Goal: Task Accomplishment & Management: Use online tool/utility

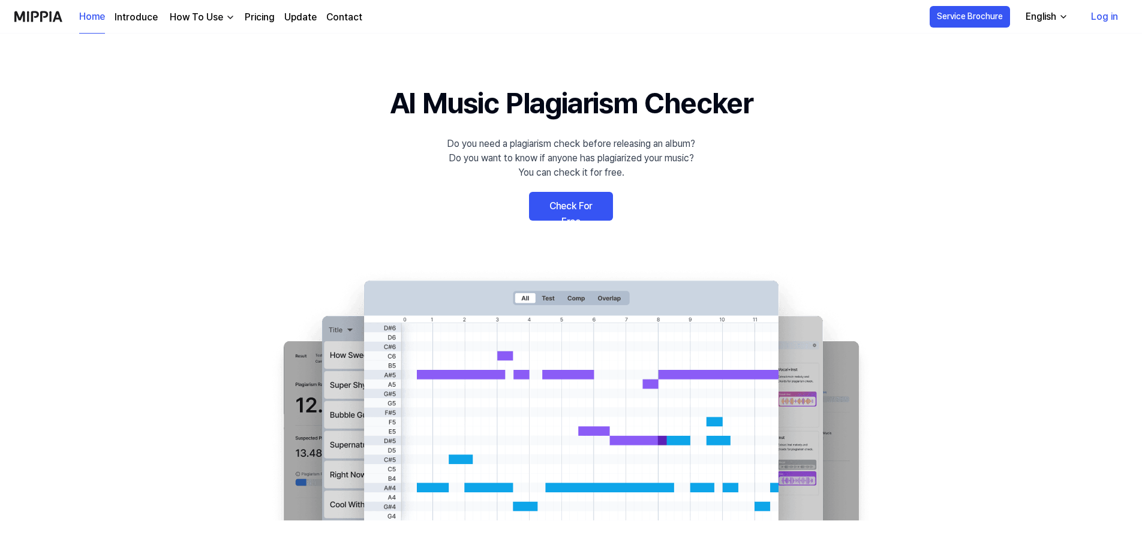
click at [555, 207] on link "Check For Free" at bounding box center [571, 206] width 84 height 29
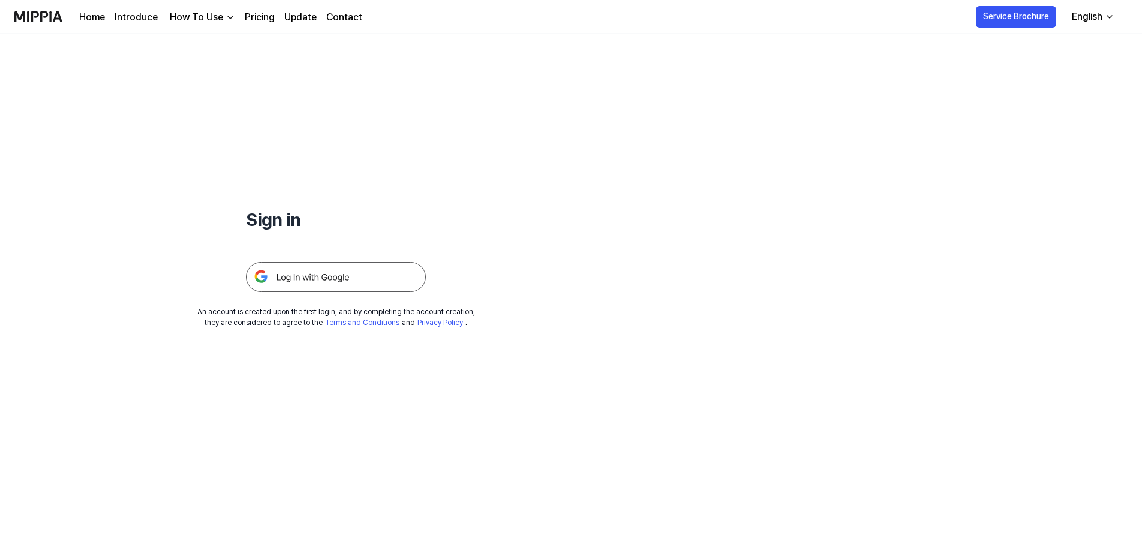
click at [305, 276] on img at bounding box center [336, 277] width 180 height 30
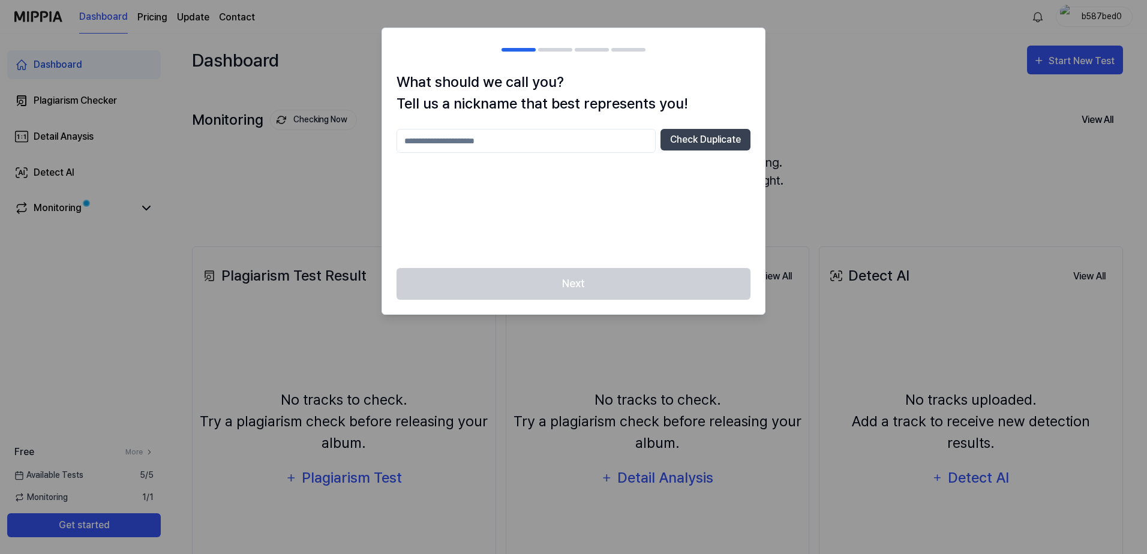
click at [506, 147] on input "text" at bounding box center [525, 141] width 259 height 24
type input "****"
click at [572, 293] on div "Next" at bounding box center [573, 291] width 383 height 46
click at [658, 140] on div "**** Check Duplicate" at bounding box center [573, 141] width 354 height 24
click at [707, 137] on button "Check Duplicate" at bounding box center [705, 140] width 90 height 22
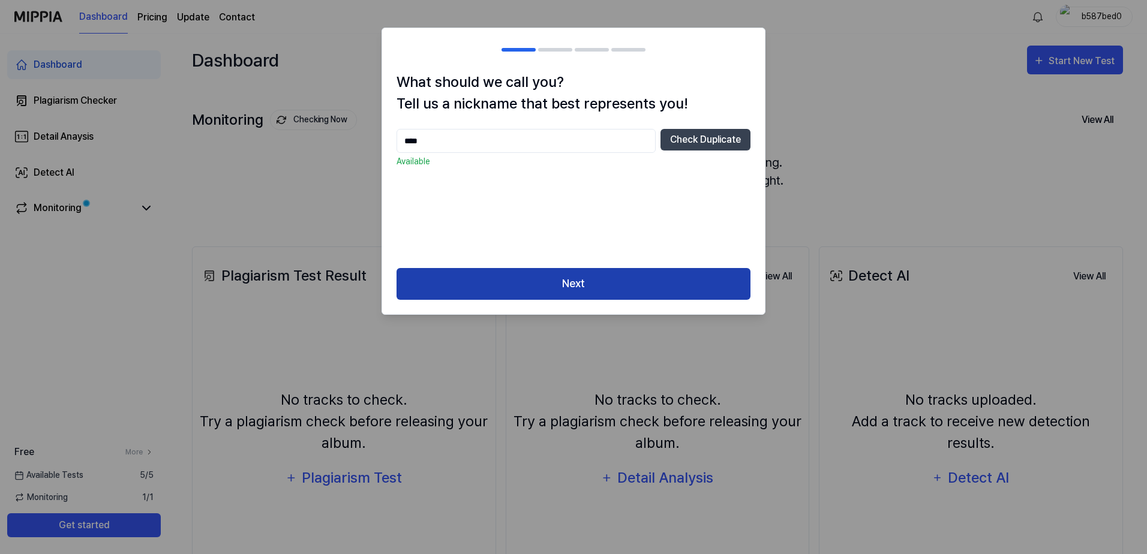
click at [571, 285] on button "Next" at bounding box center [573, 284] width 354 height 32
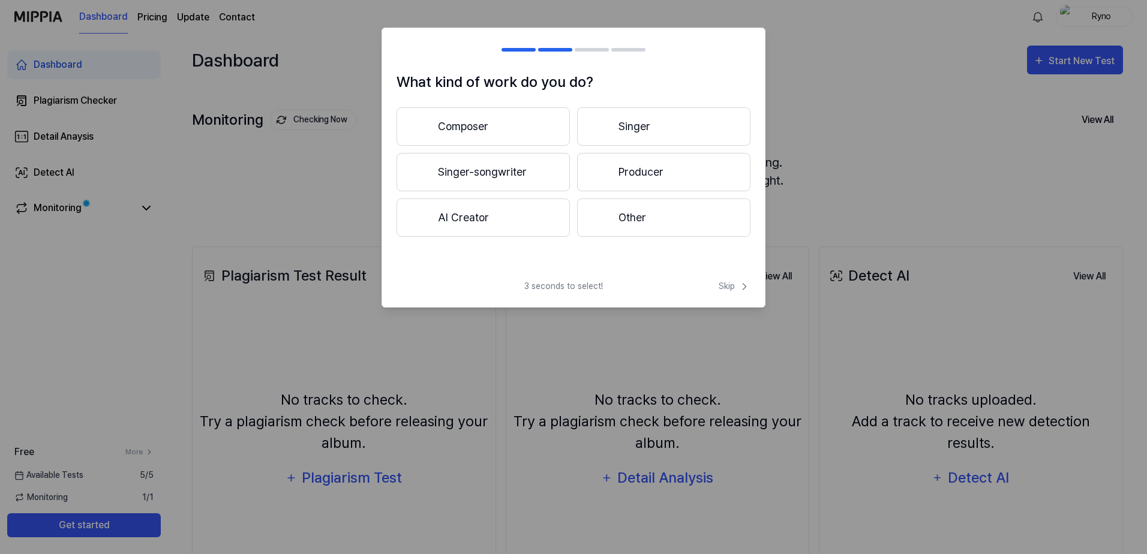
click at [513, 115] on button "Composer" at bounding box center [482, 126] width 173 height 38
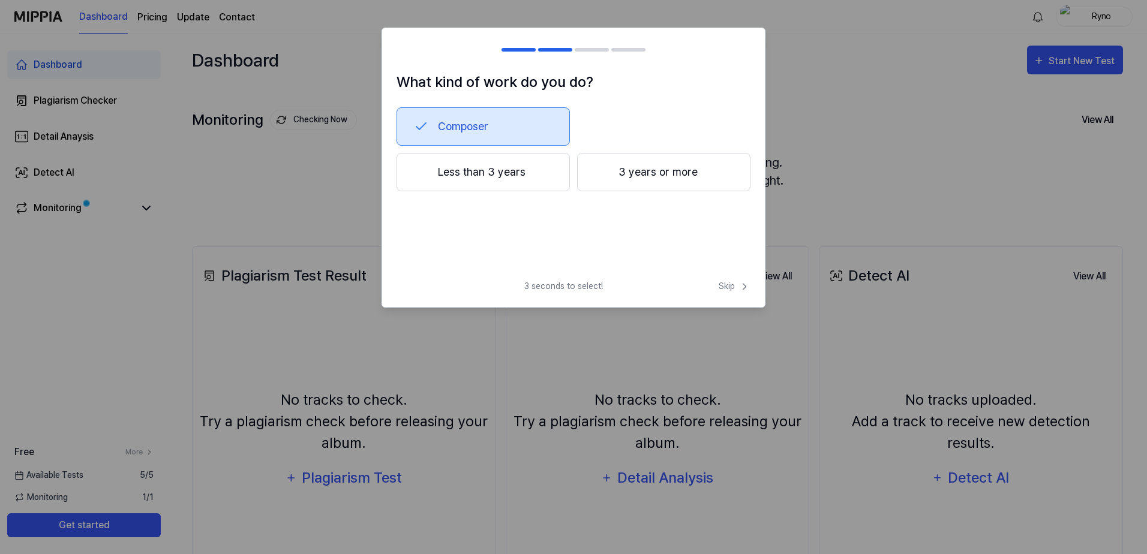
click at [486, 176] on button "Less than 3 years" at bounding box center [482, 172] width 173 height 38
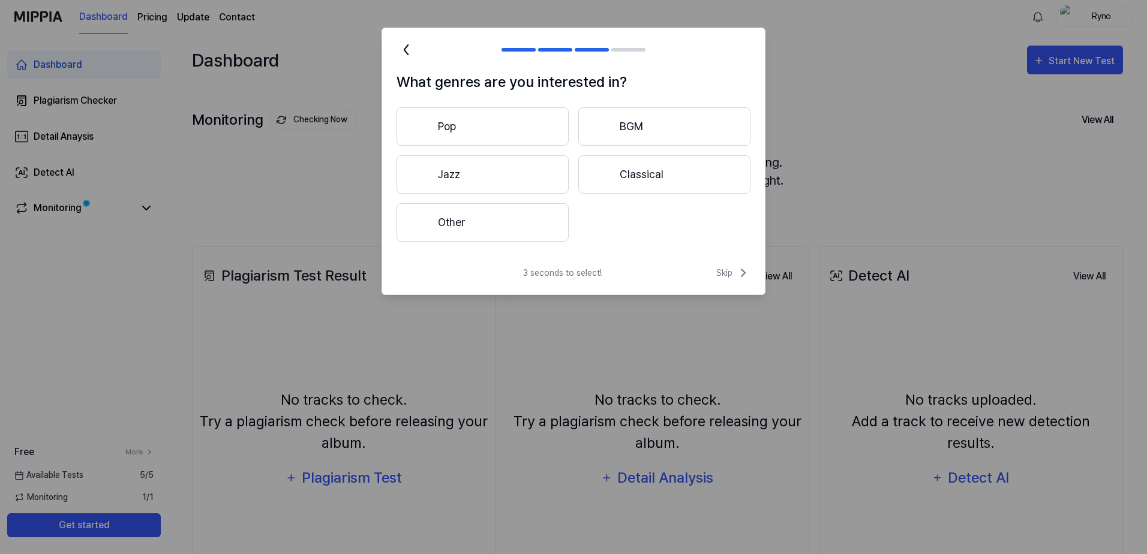
click at [493, 133] on button "Pop" at bounding box center [482, 126] width 172 height 38
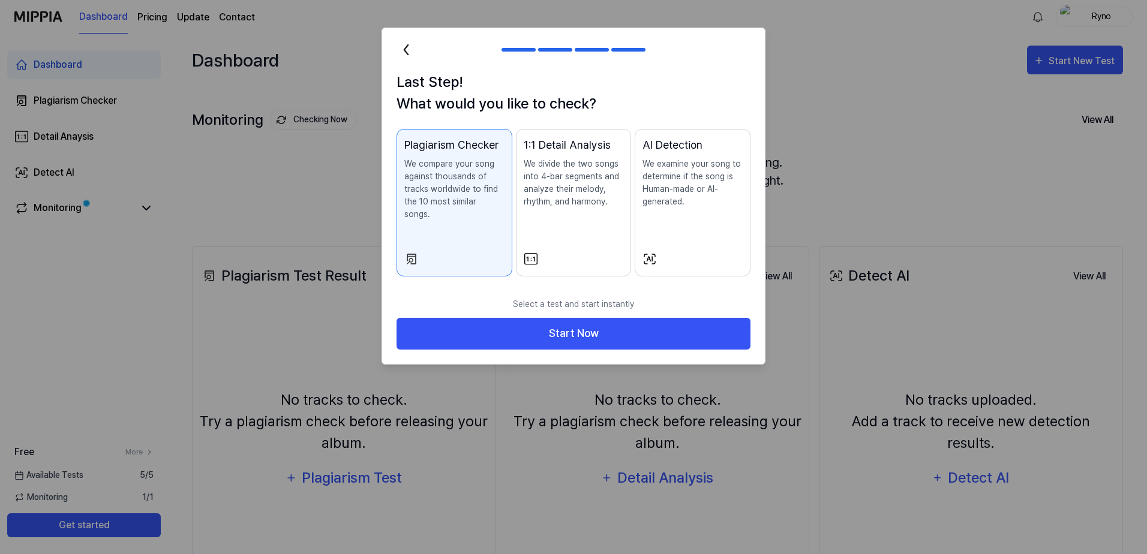
click at [472, 186] on p "We compare your song against thousands of tracks worldwide to find the 10 most …" at bounding box center [454, 189] width 100 height 63
click at [656, 227] on div "AI Detection We examine your song to determine if the song is Human-made or AI-…" at bounding box center [692, 184] width 100 height 95
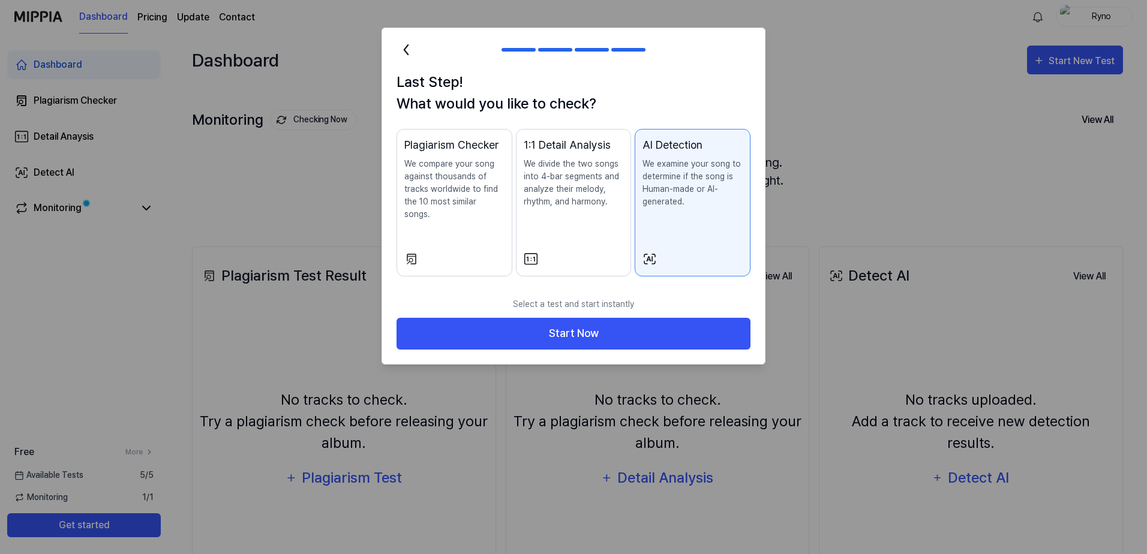
click at [459, 212] on div "Plagiarism Checker We compare your song against thousands of tracks worldwide t…" at bounding box center [454, 191] width 100 height 108
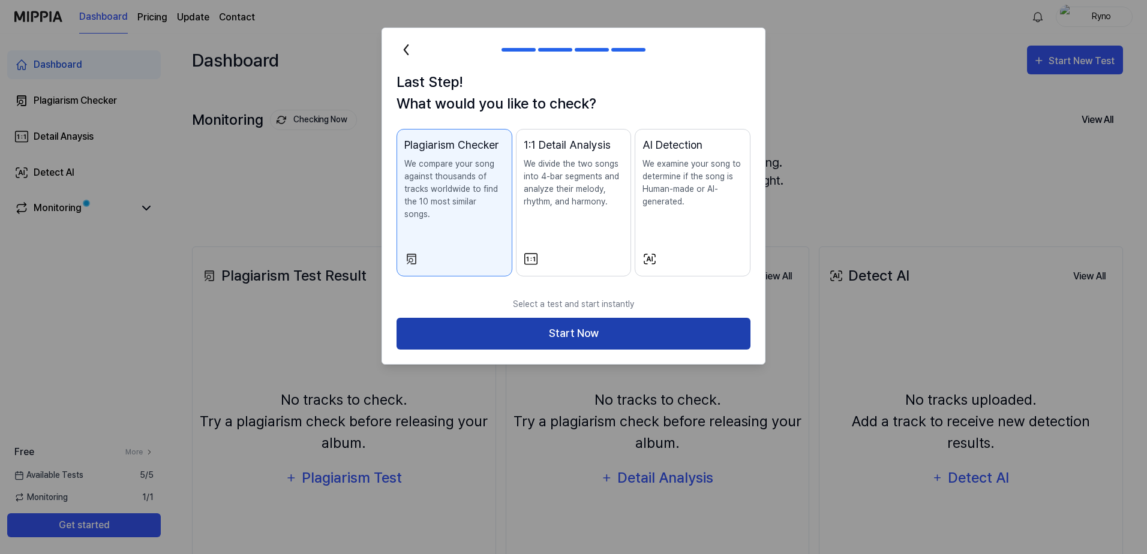
click at [528, 327] on button "Start Now" at bounding box center [573, 334] width 354 height 32
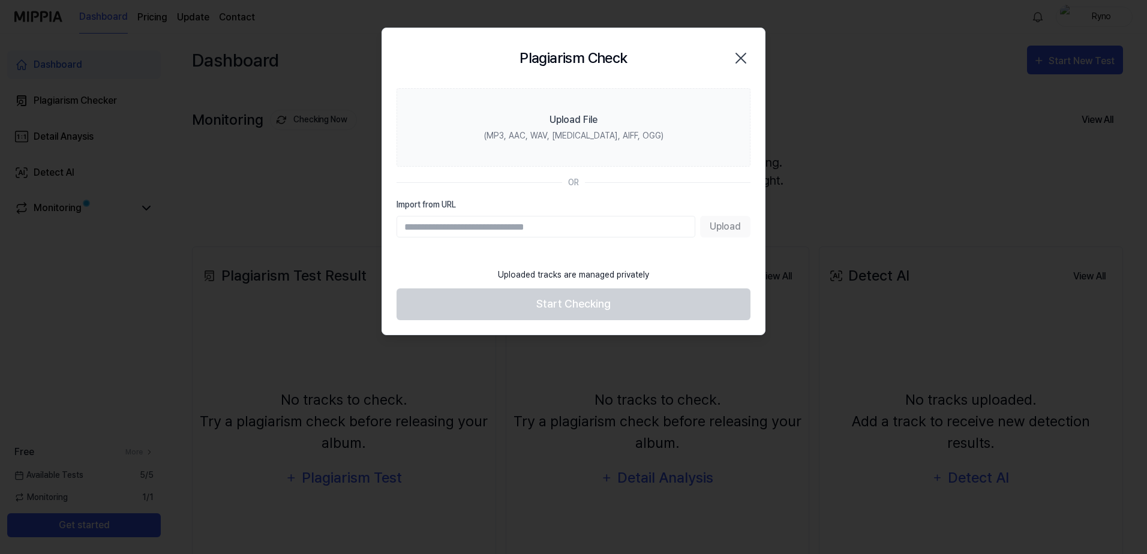
click at [519, 227] on input "Import from URL" at bounding box center [545, 227] width 299 height 22
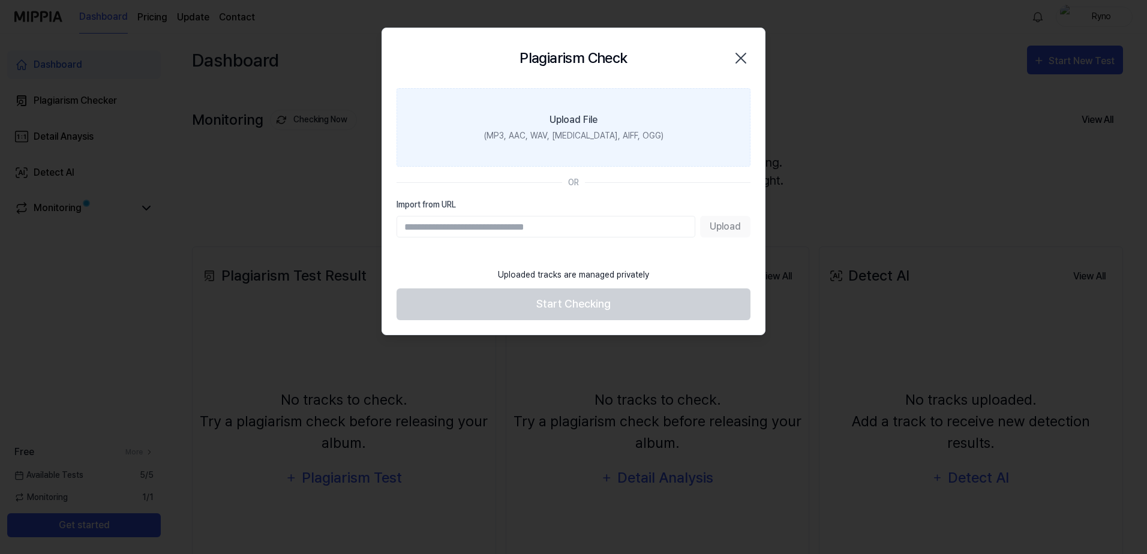
click at [531, 142] on div "(MP3, AAC, WAV, [MEDICAL_DATA], AIFF, OGG)" at bounding box center [573, 136] width 179 height 13
click at [0, 0] on input "Upload File (MP3, AAC, WAV, [MEDICAL_DATA], AIFF, OGG)" at bounding box center [0, 0] width 0 height 0
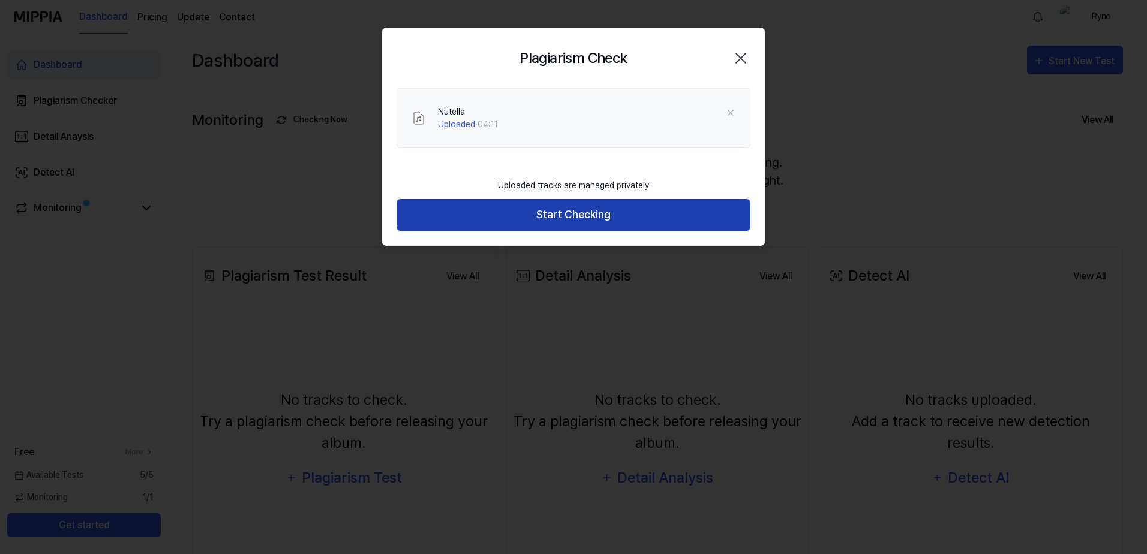
click at [556, 224] on button "Start Checking" at bounding box center [573, 215] width 354 height 32
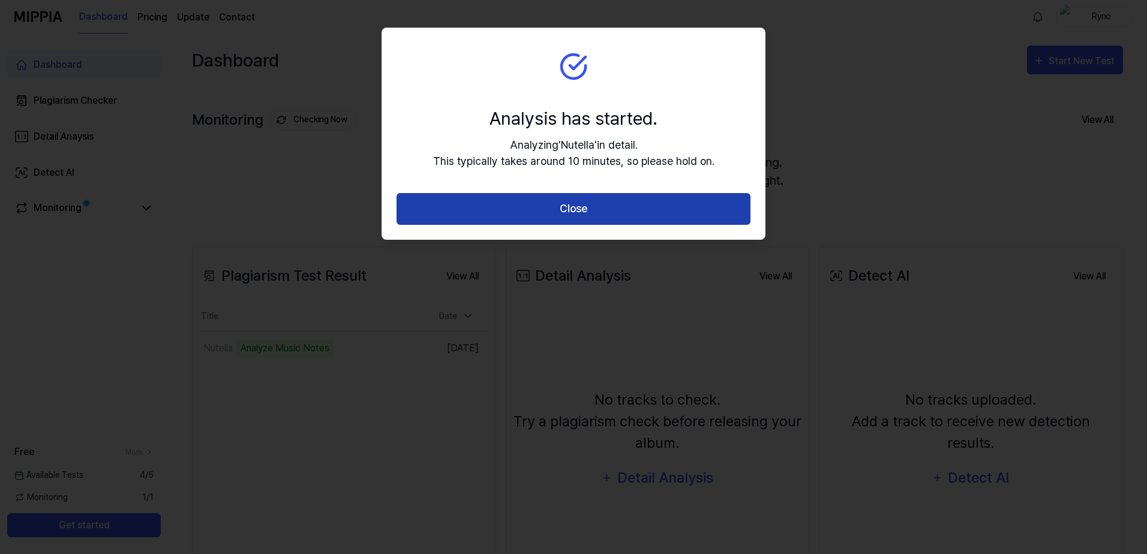
click at [615, 209] on button "Close" at bounding box center [573, 209] width 354 height 32
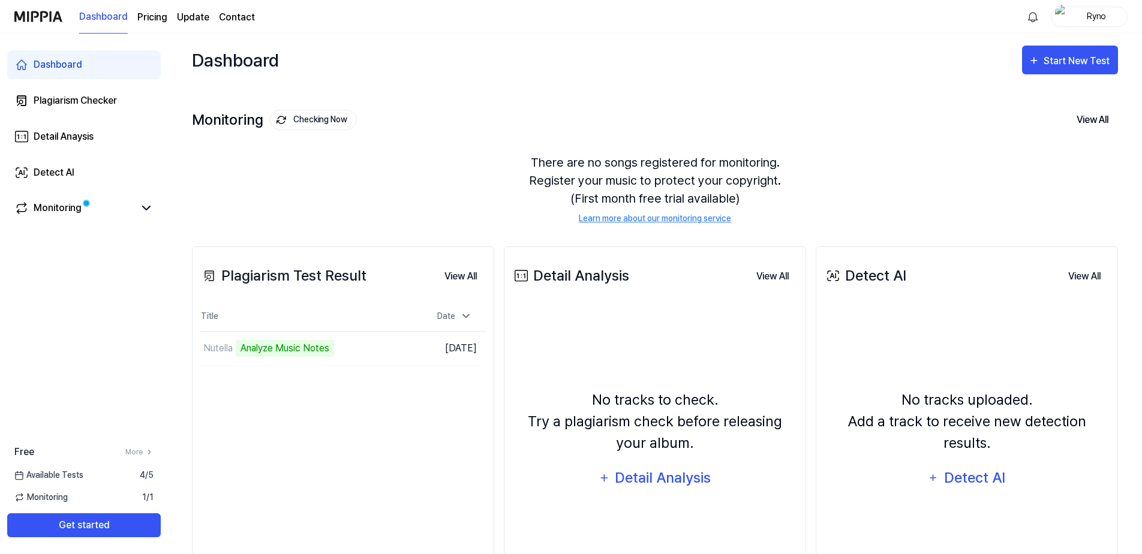
click at [618, 49] on div "Dashboard Start New Test" at bounding box center [655, 60] width 926 height 53
click at [395, 155] on div "There are no songs registered for monitoring. Register your music to protect yo…" at bounding box center [655, 189] width 926 height 100
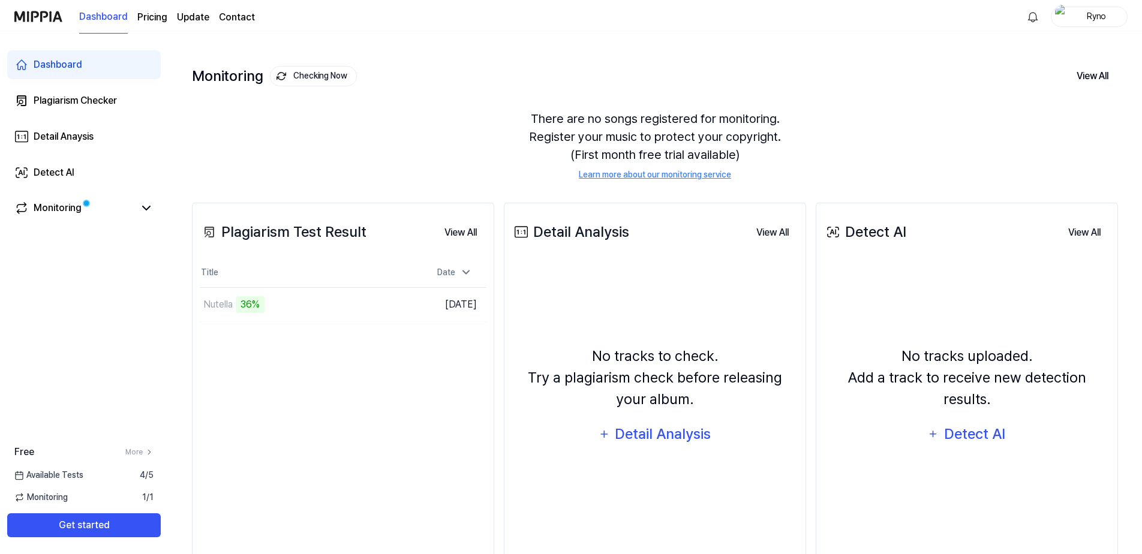
scroll to position [88, 0]
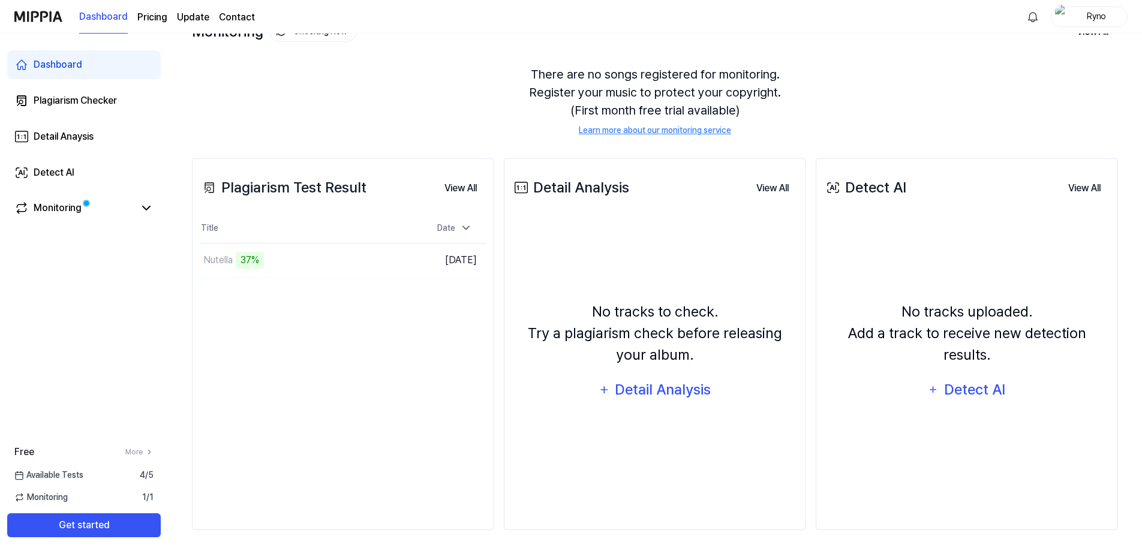
click at [446, 107] on div "There are no songs registered for monitoring. Register your music to protect yo…" at bounding box center [655, 101] width 926 height 100
click at [231, 264] on div "Nutella" at bounding box center [217, 260] width 29 height 14
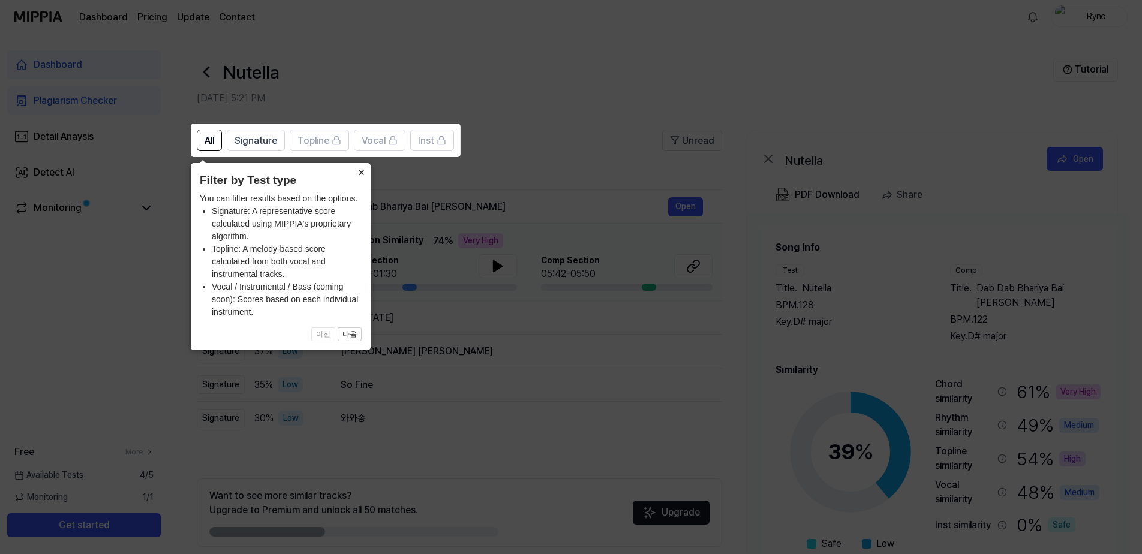
click at [360, 171] on button "×" at bounding box center [360, 171] width 19 height 17
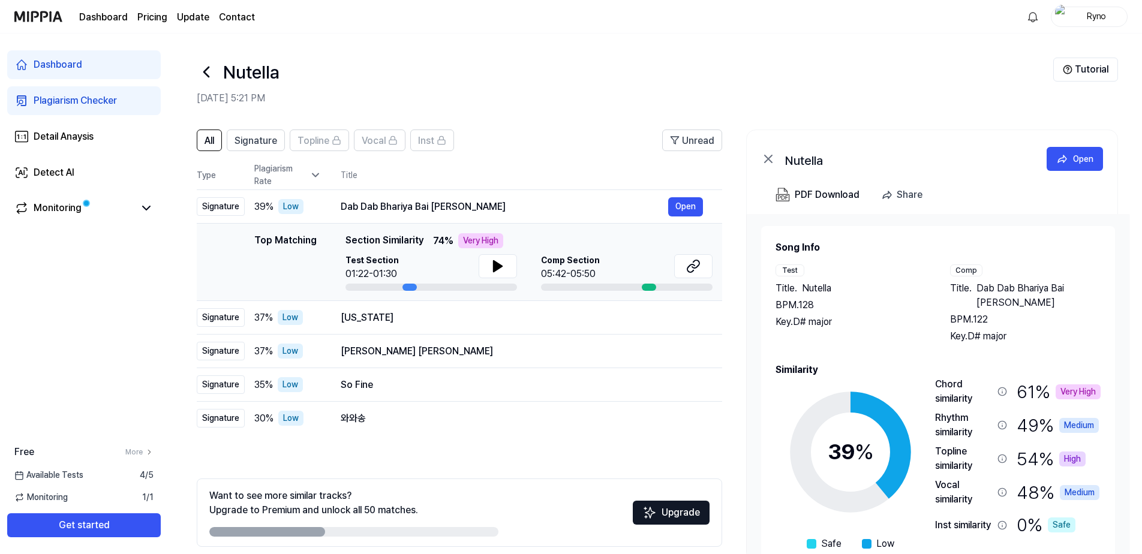
scroll to position [50, 0]
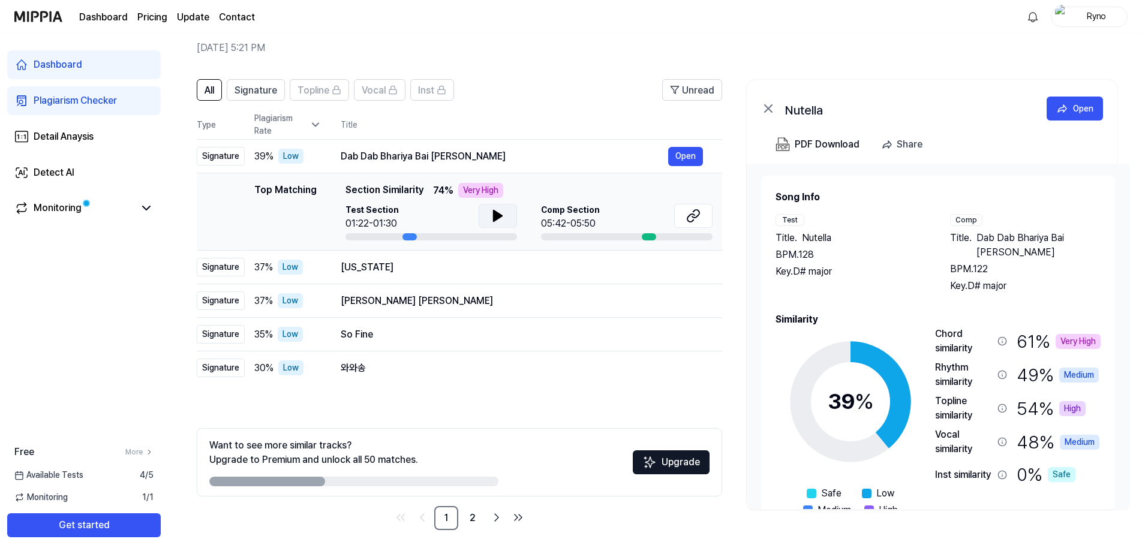
click at [484, 209] on button at bounding box center [498, 216] width 38 height 24
click at [685, 219] on button at bounding box center [693, 216] width 38 height 24
click at [678, 273] on button "Open" at bounding box center [685, 267] width 35 height 19
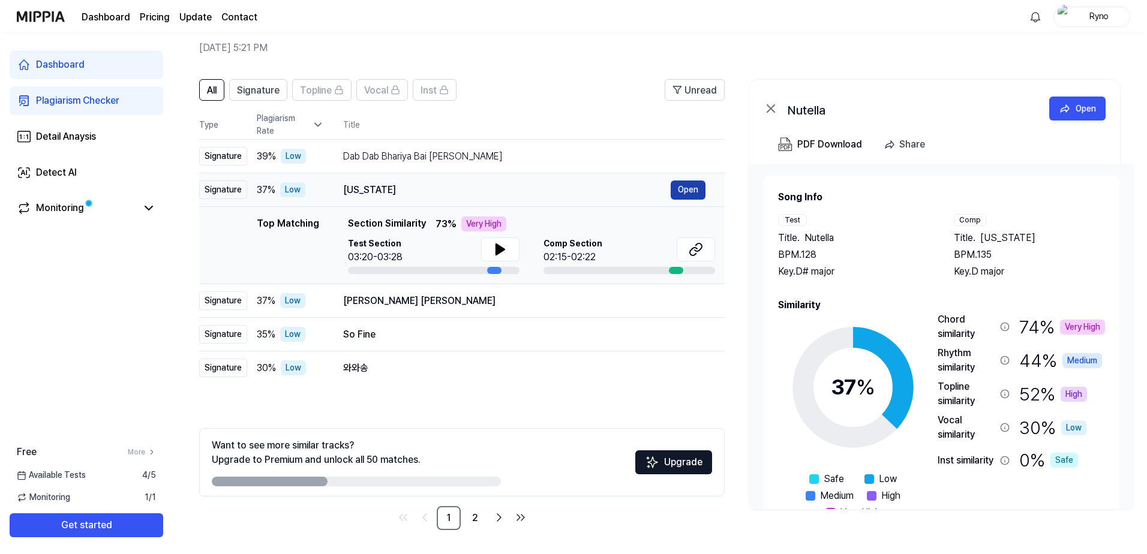
scroll to position [0, 0]
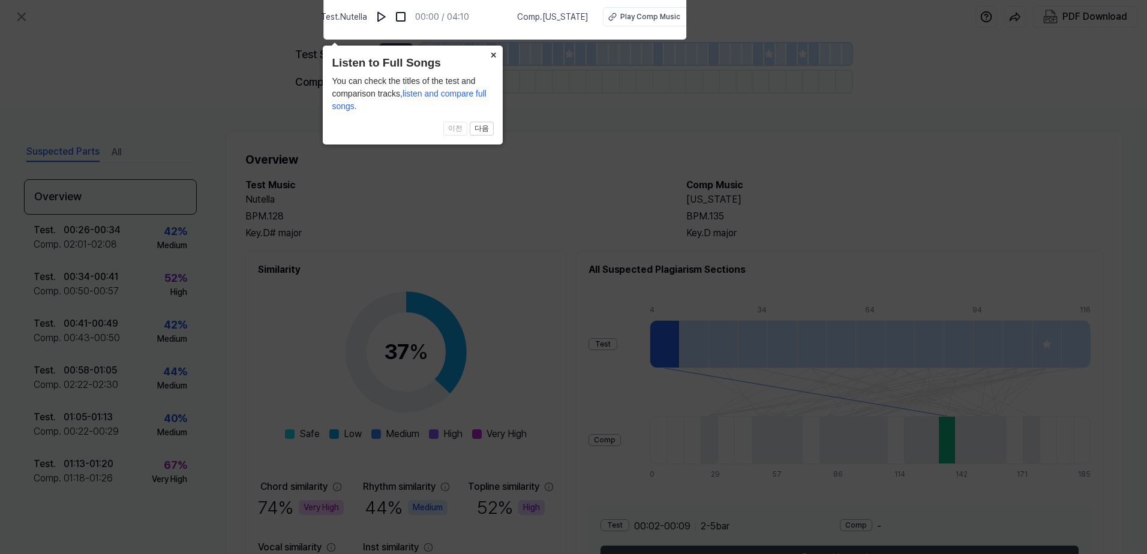
click at [491, 55] on button "×" at bounding box center [492, 54] width 19 height 17
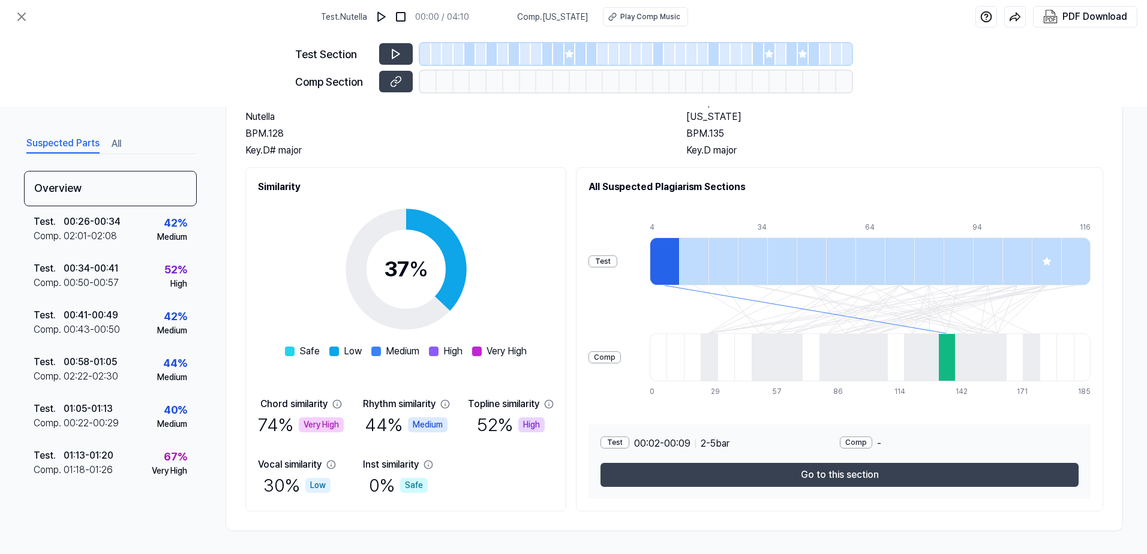
scroll to position [84, 0]
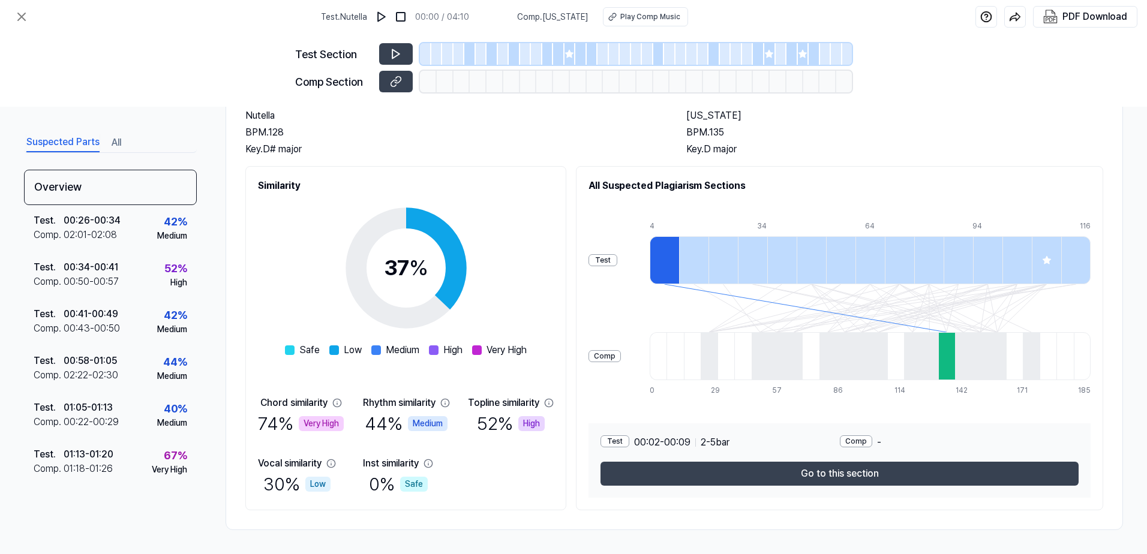
click at [612, 261] on div "Test" at bounding box center [602, 260] width 29 height 12
click at [110, 278] on div "00:50 - 00:57" at bounding box center [91, 282] width 55 height 14
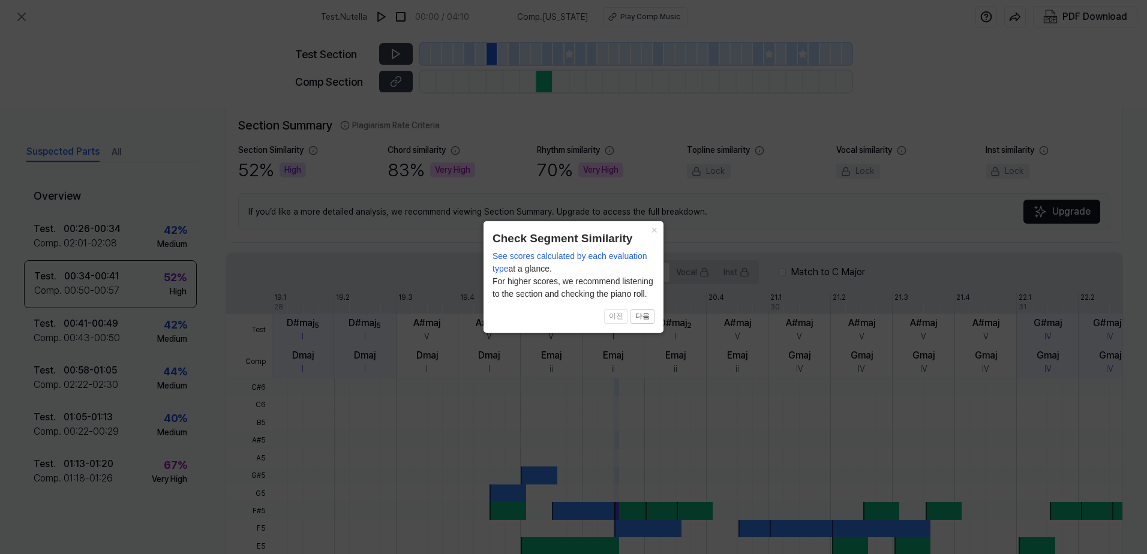
scroll to position [269, 0]
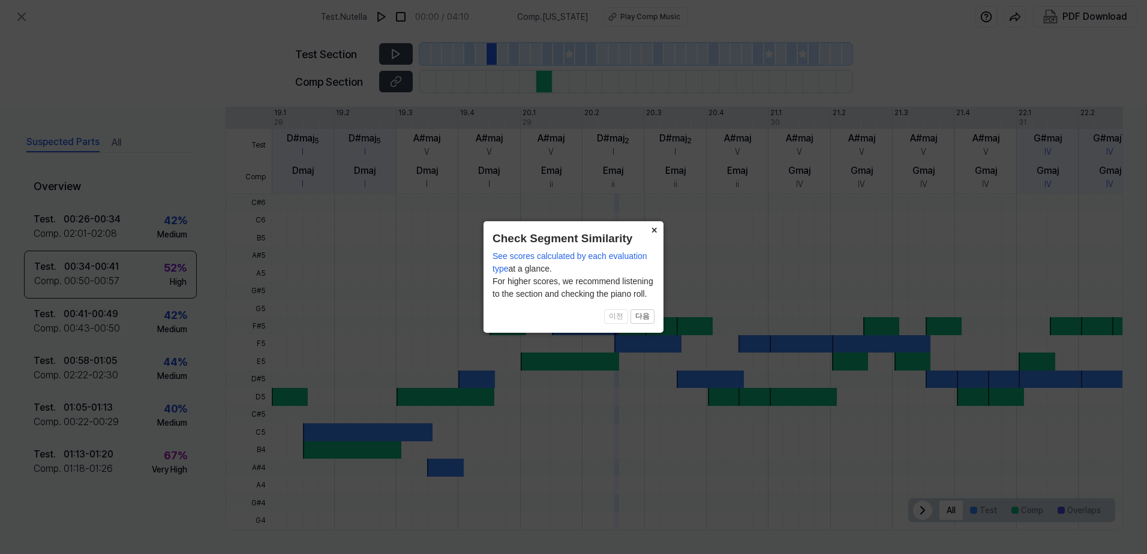
click at [649, 228] on button "×" at bounding box center [653, 229] width 19 height 17
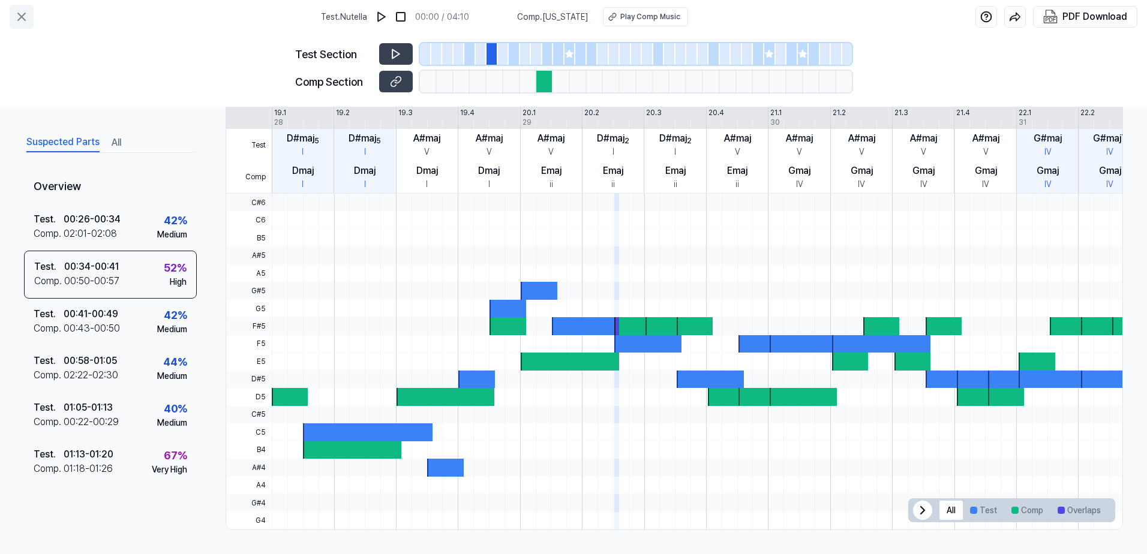
click at [20, 17] on icon at bounding box center [21, 17] width 14 height 14
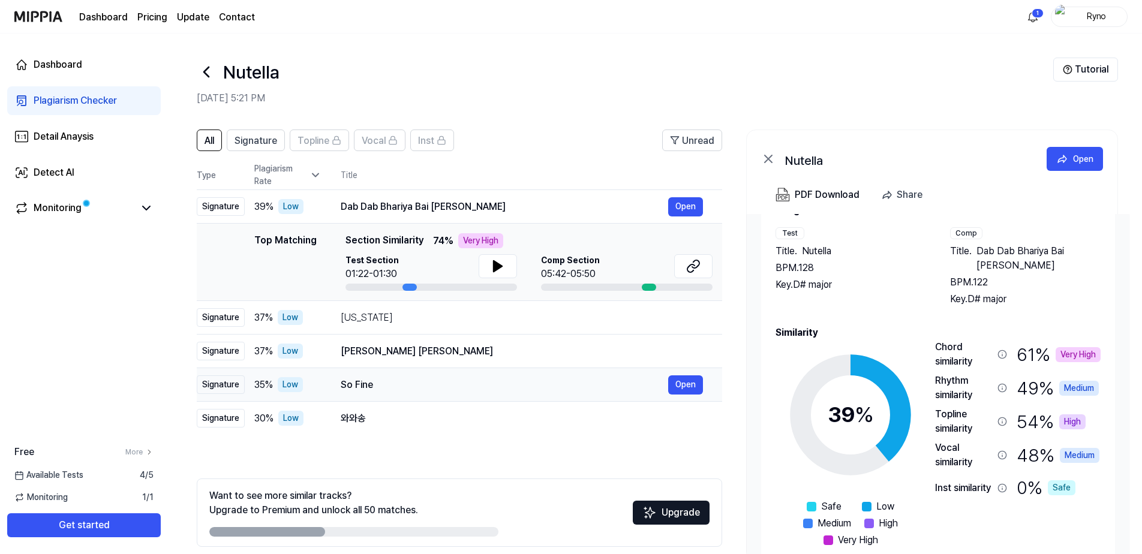
scroll to position [50, 0]
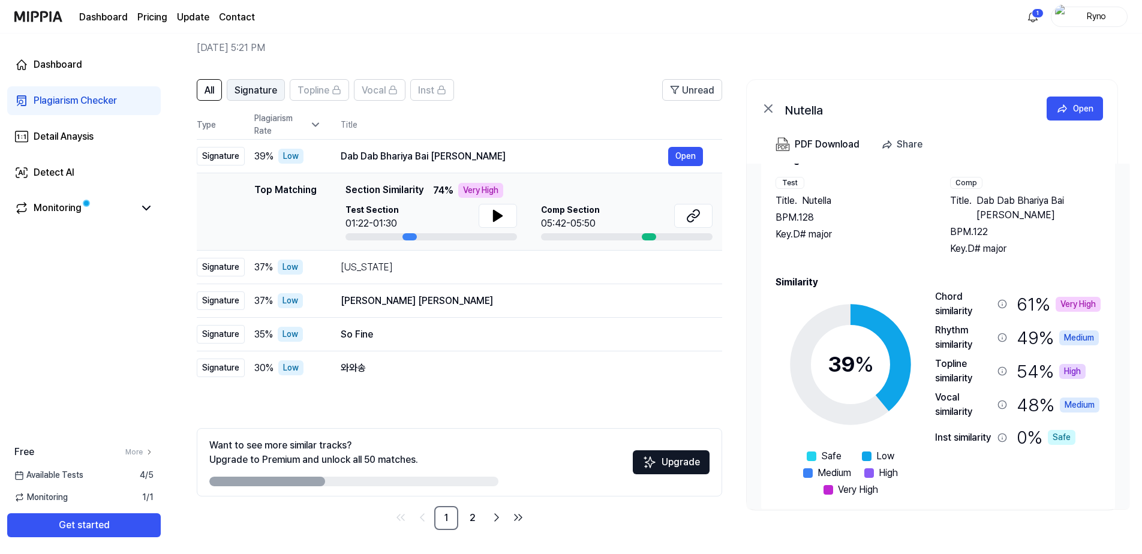
click at [263, 89] on span "Signature" at bounding box center [255, 90] width 43 height 14
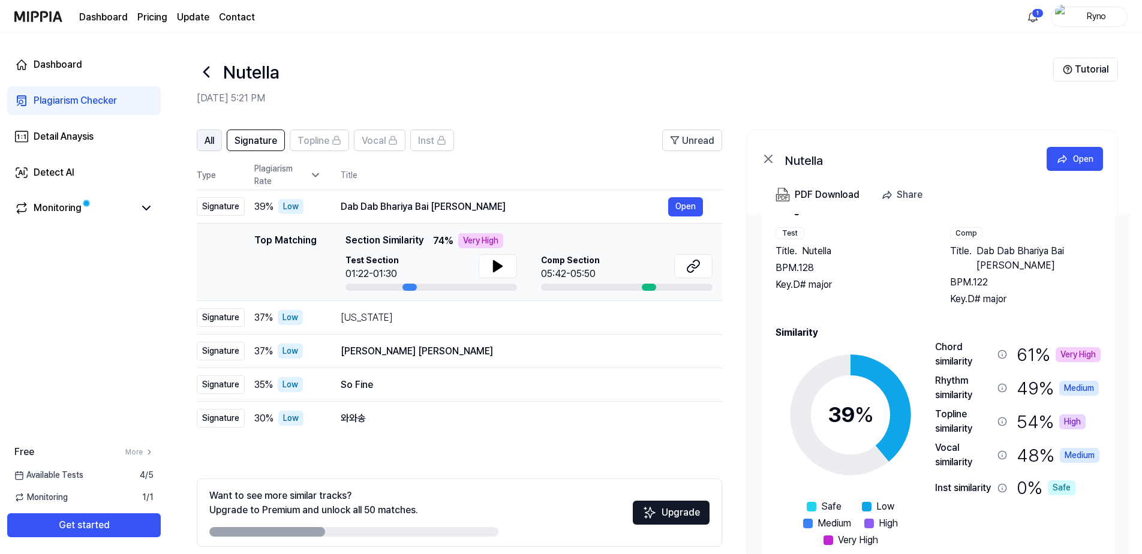
click at [212, 140] on span "All" at bounding box center [209, 141] width 10 height 14
click at [204, 139] on span "All" at bounding box center [209, 141] width 10 height 14
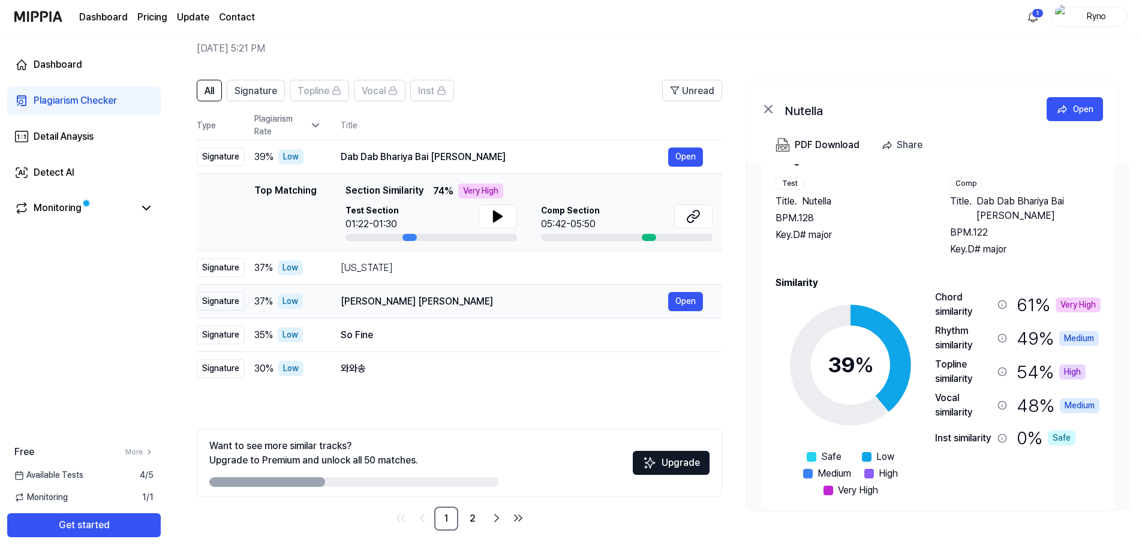
scroll to position [50, 0]
click at [473, 520] on link "2" at bounding box center [473, 518] width 24 height 24
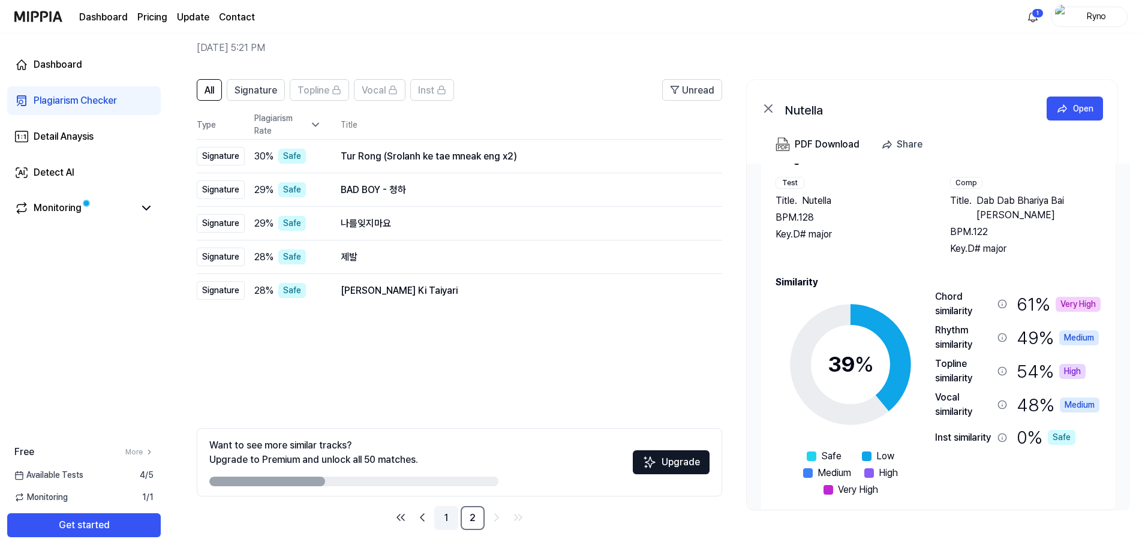
click at [450, 519] on link "1" at bounding box center [446, 518] width 24 height 24
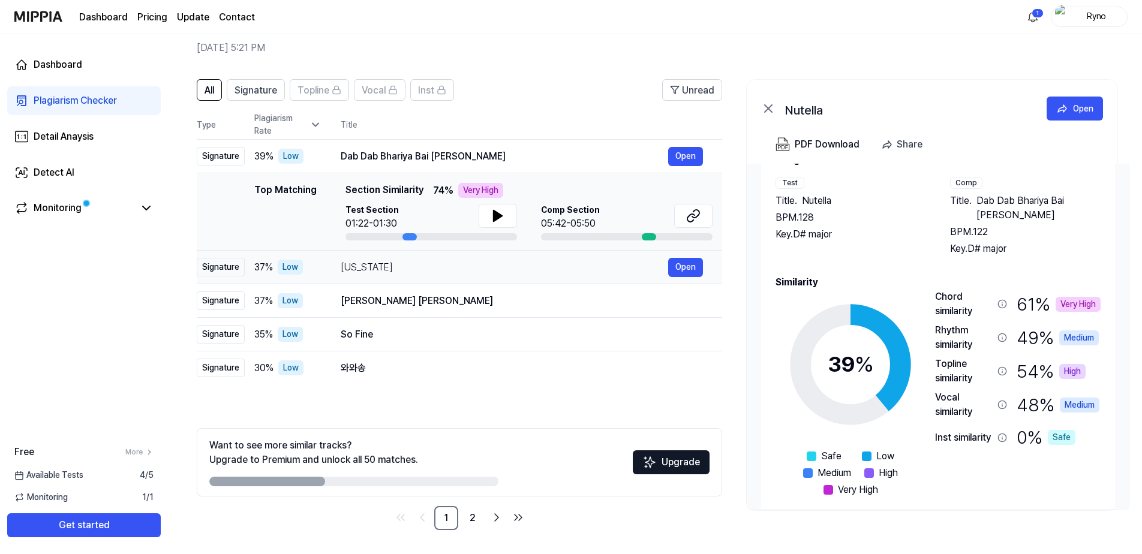
click at [414, 276] on div "[US_STATE] Open" at bounding box center [522, 267] width 362 height 19
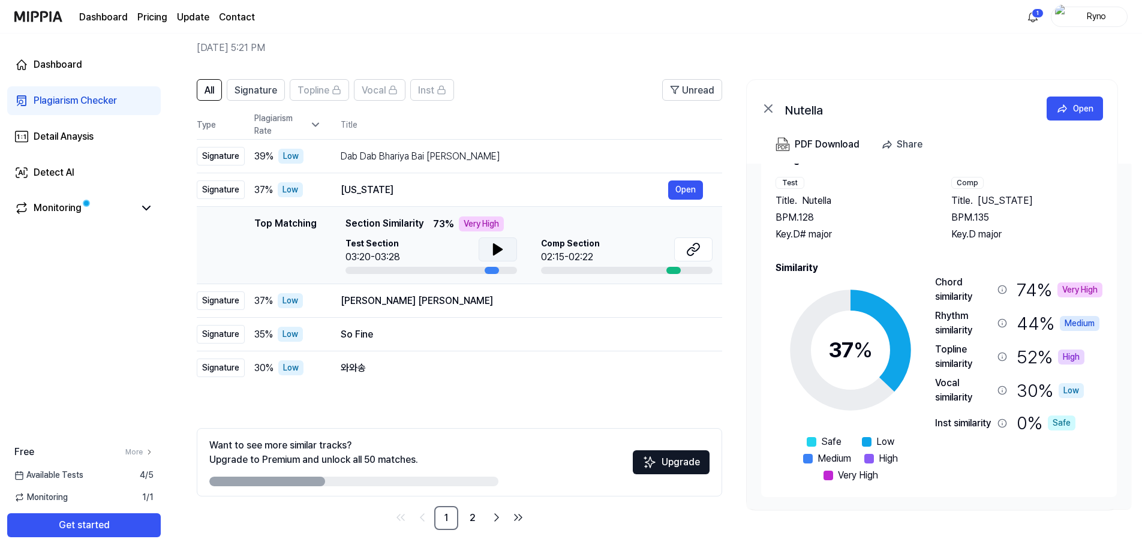
click at [501, 250] on icon at bounding box center [497, 249] width 8 height 11
click at [694, 255] on icon at bounding box center [693, 249] width 14 height 14
click at [669, 272] on div at bounding box center [673, 270] width 14 height 7
click at [690, 248] on icon at bounding box center [690, 252] width 7 height 8
click at [571, 303] on div "[PERSON_NAME] [PERSON_NAME]" at bounding box center [504, 301] width 327 height 14
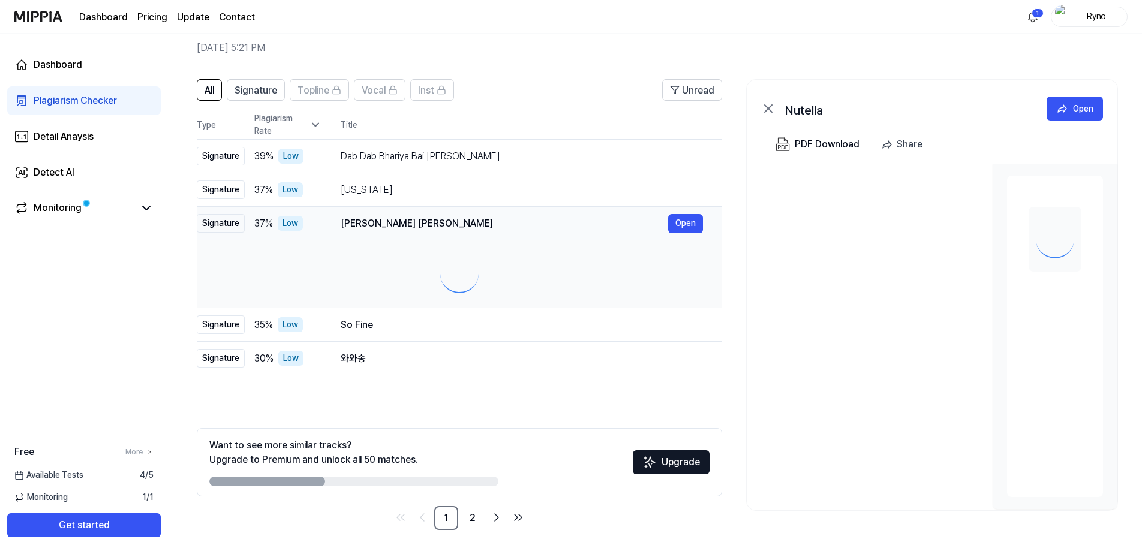
scroll to position [0, 0]
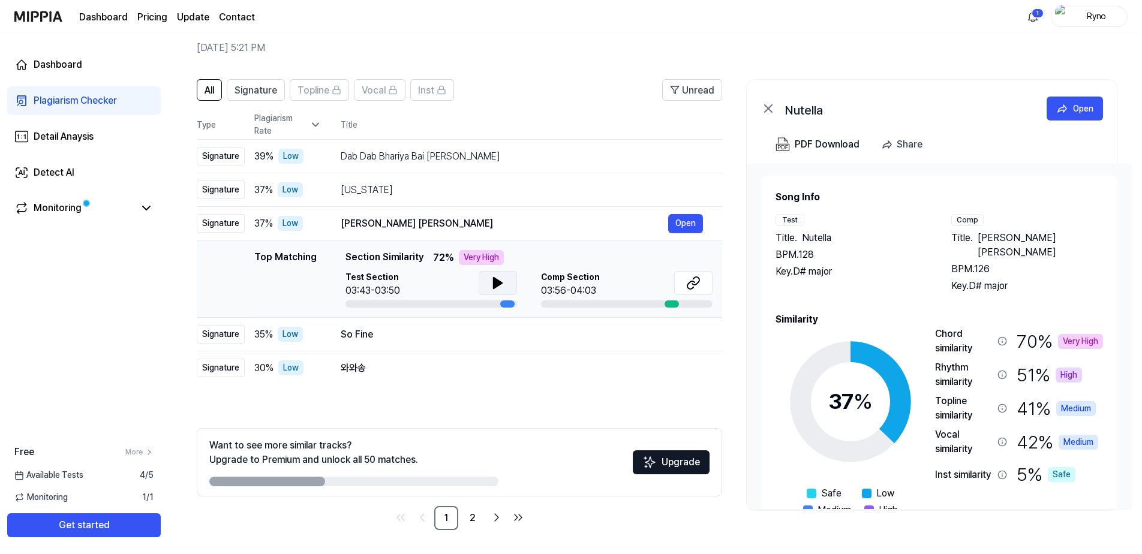
click at [498, 290] on icon at bounding box center [498, 283] width 14 height 14
click at [694, 283] on icon at bounding box center [693, 283] width 14 height 14
click at [565, 334] on div "So Fine" at bounding box center [504, 334] width 327 height 14
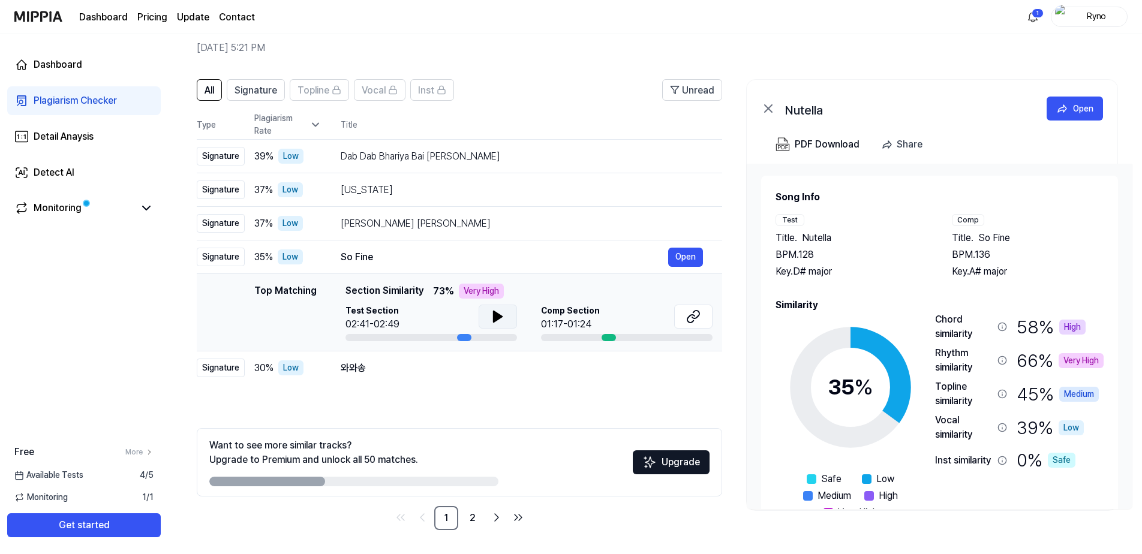
click at [492, 317] on icon at bounding box center [498, 316] width 14 height 14
click at [688, 320] on icon at bounding box center [693, 316] width 14 height 14
click at [486, 316] on button at bounding box center [498, 317] width 38 height 24
drag, startPoint x: 682, startPoint y: 371, endPoint x: 395, endPoint y: 387, distance: 287.1
click at [395, 387] on div "All Signature Topline Vocal Inst Unread All Signature Topline Vocal Inst Type P…" at bounding box center [459, 304] width 525 height 451
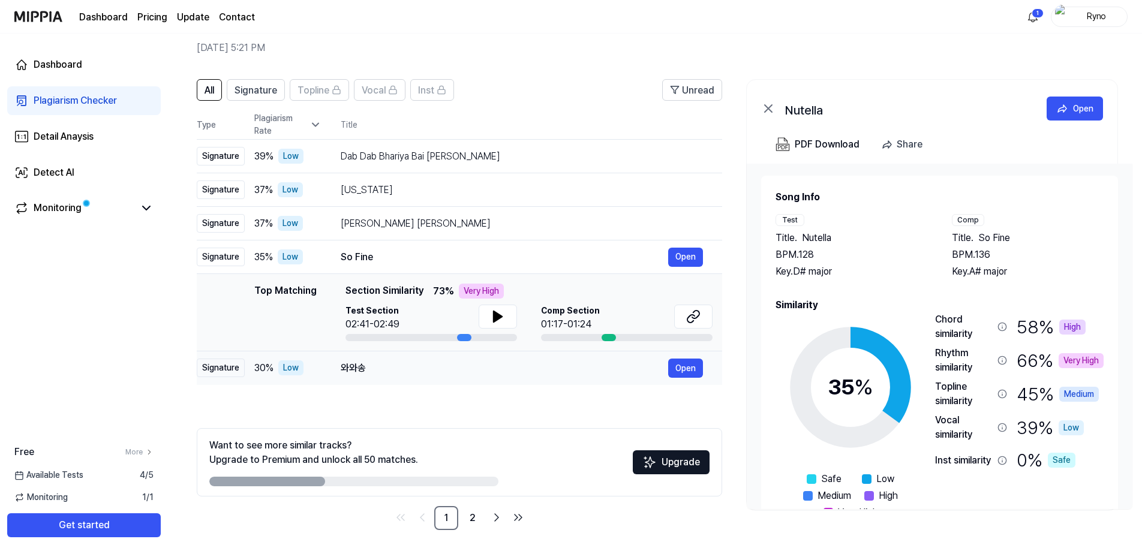
click at [402, 365] on div "와와송" at bounding box center [504, 368] width 327 height 14
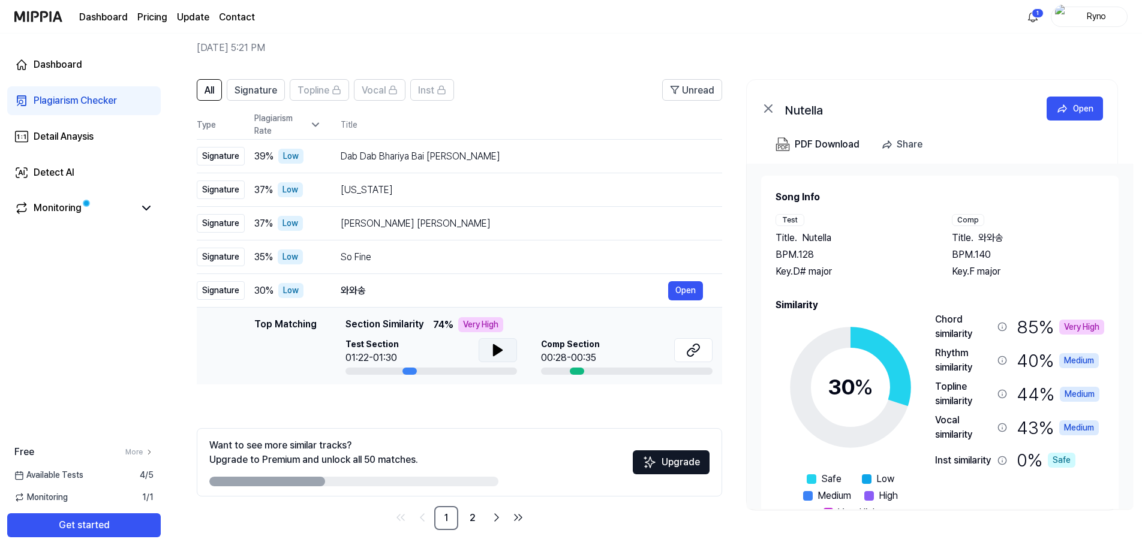
click at [492, 343] on icon at bounding box center [498, 350] width 14 height 14
click at [690, 353] on icon at bounding box center [693, 350] width 14 height 14
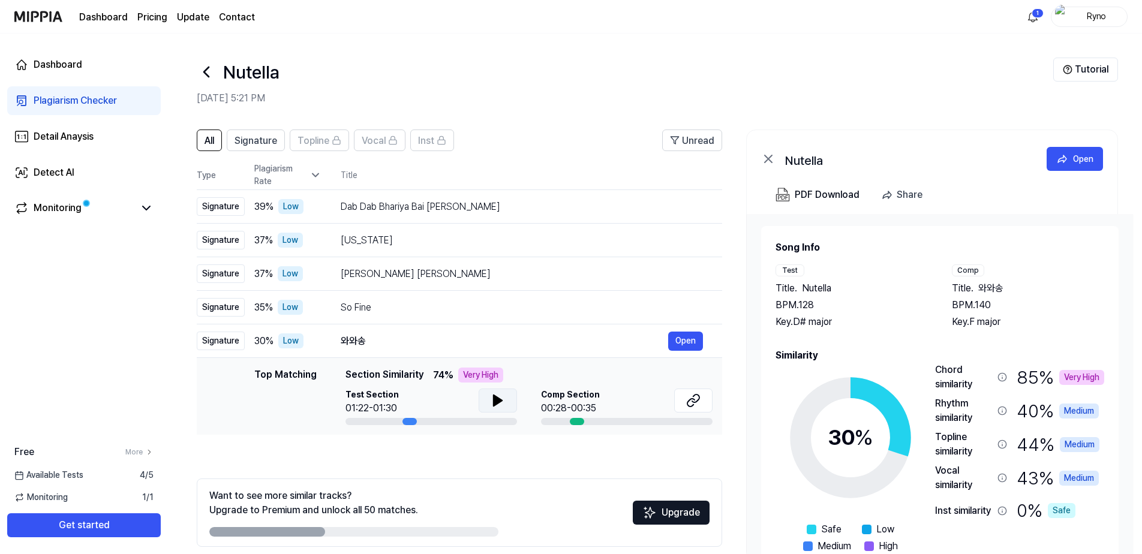
click at [312, 177] on icon at bounding box center [315, 175] width 12 height 12
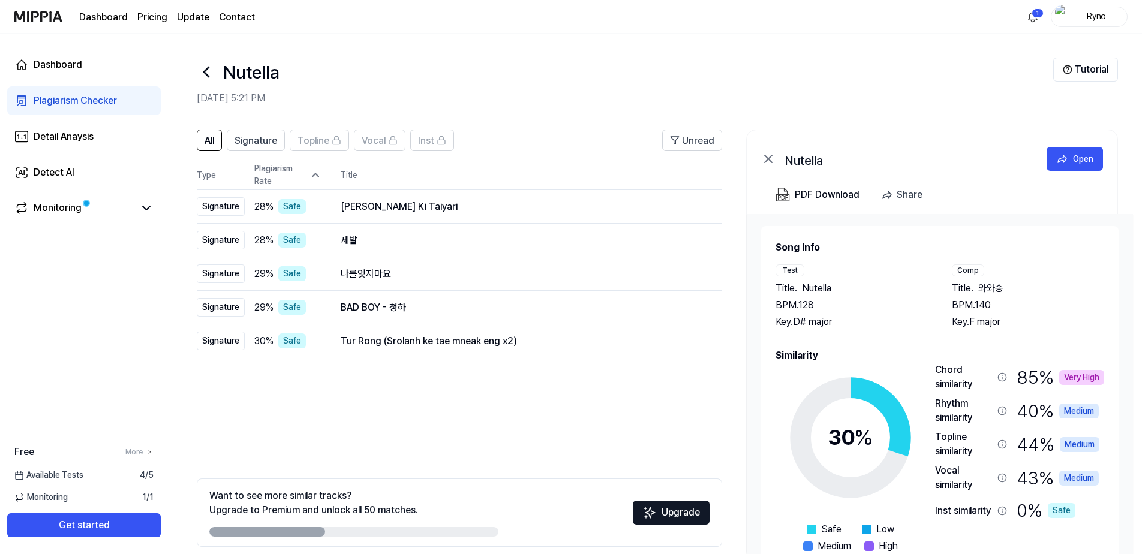
click at [313, 177] on icon at bounding box center [315, 175] width 12 height 12
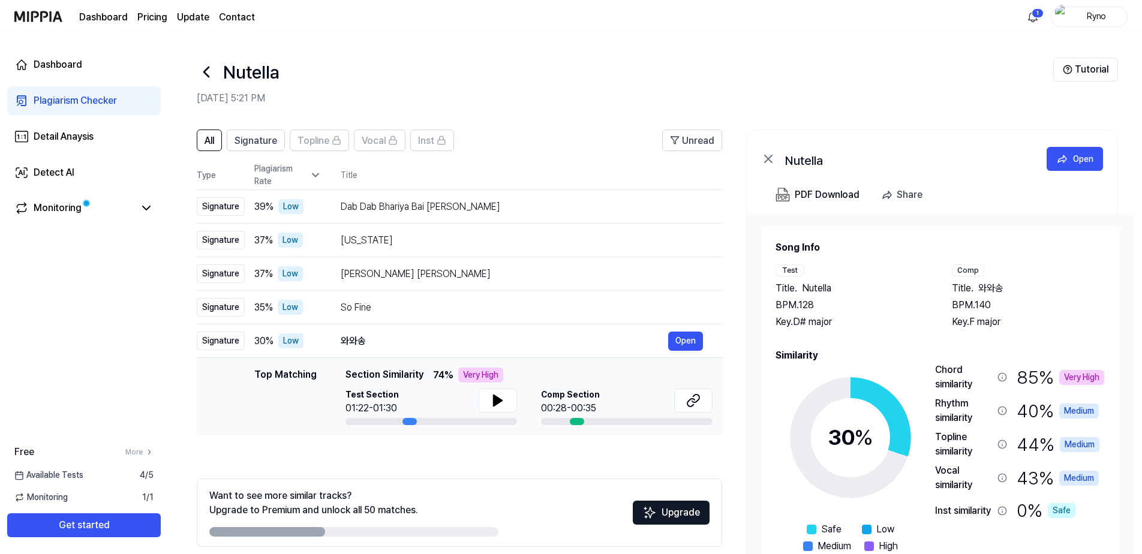
click at [315, 178] on icon at bounding box center [315, 175] width 12 height 12
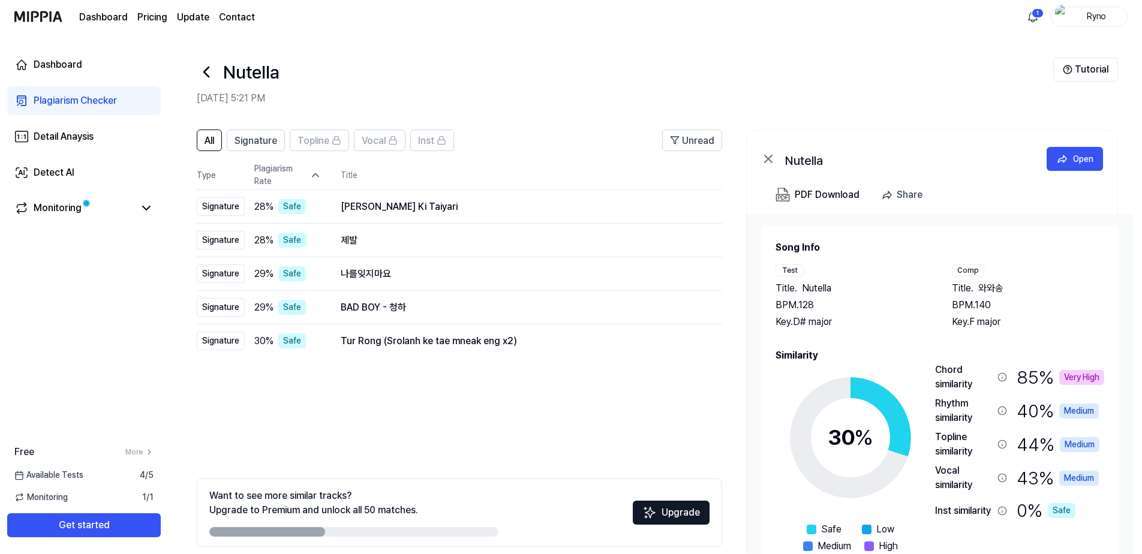
click at [315, 178] on icon at bounding box center [315, 175] width 12 height 12
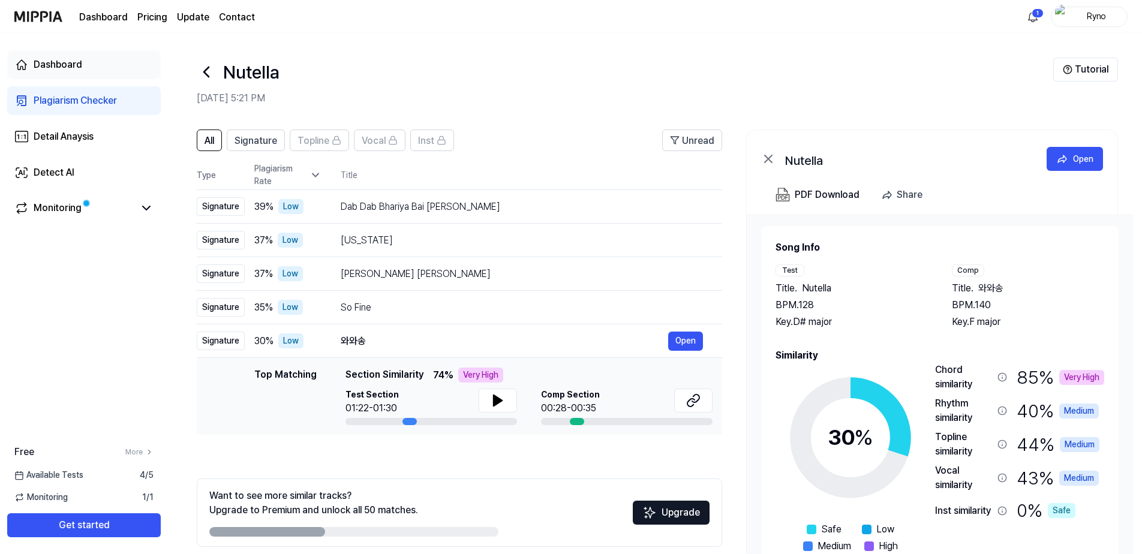
click at [54, 68] on div "Dashboard" at bounding box center [58, 65] width 49 height 14
